Goal: Information Seeking & Learning: Understand process/instructions

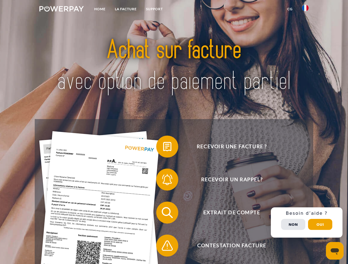
click at [61, 10] on img at bounding box center [61, 9] width 44 height 6
click at [305, 10] on img at bounding box center [305, 8] width 7 height 7
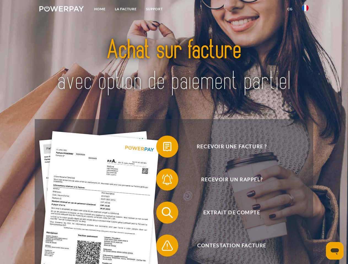
click at [289, 9] on link "CG" at bounding box center [289, 9] width 15 height 10
click at [163, 148] on span at bounding box center [159, 147] width 28 height 28
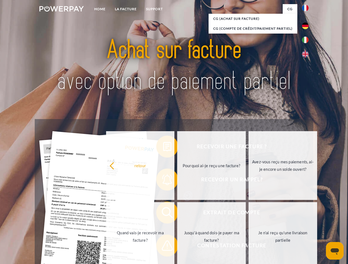
click at [163, 181] on div "Recevoir une facture ? Recevoir un rappel? Extrait de compte retour" at bounding box center [174, 229] width 278 height 220
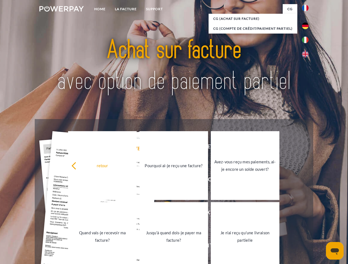
click at [163, 214] on link "Jusqu'à quand dois-je payer ma facture?" at bounding box center [173, 236] width 69 height 69
click at [163, 247] on span at bounding box center [159, 246] width 28 height 28
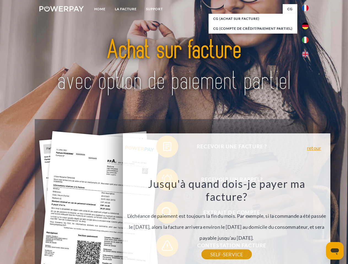
click at [306, 223] on div "Recevoir une facture ? Recevoir un rappel? Extrait de compte retour" at bounding box center [174, 229] width 278 height 220
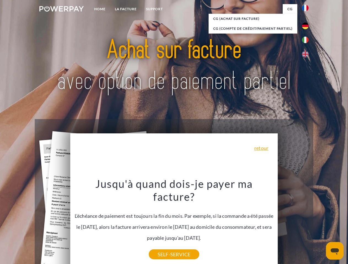
click at [293, 224] on span "Extrait de compte" at bounding box center [231, 213] width 135 height 22
click at [320, 225] on header "Home LA FACTURE Support" at bounding box center [174, 190] width 348 height 380
